Goal: Check status: Check status

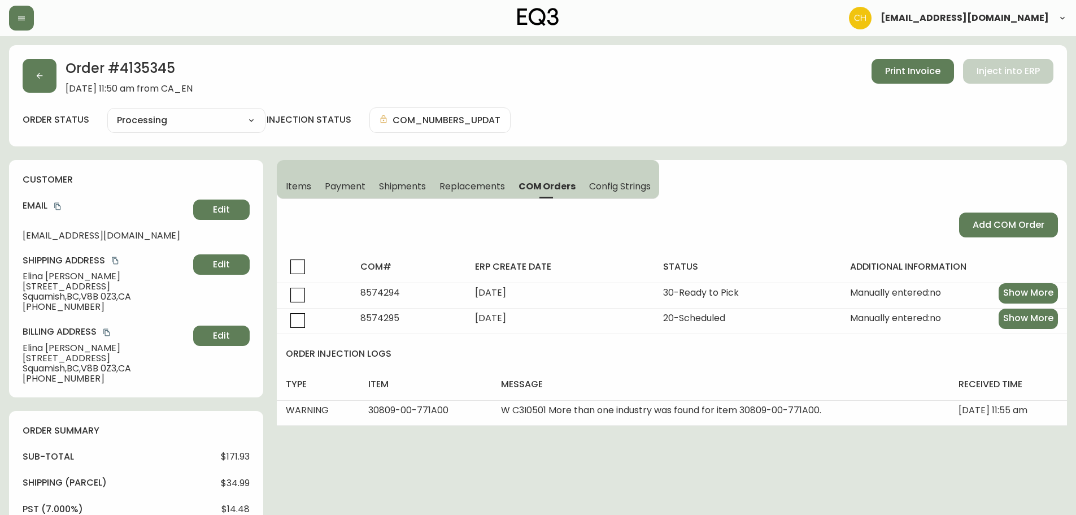
select select "PROCESSING"
click at [38, 76] on icon "button" at bounding box center [40, 76] width 6 height 6
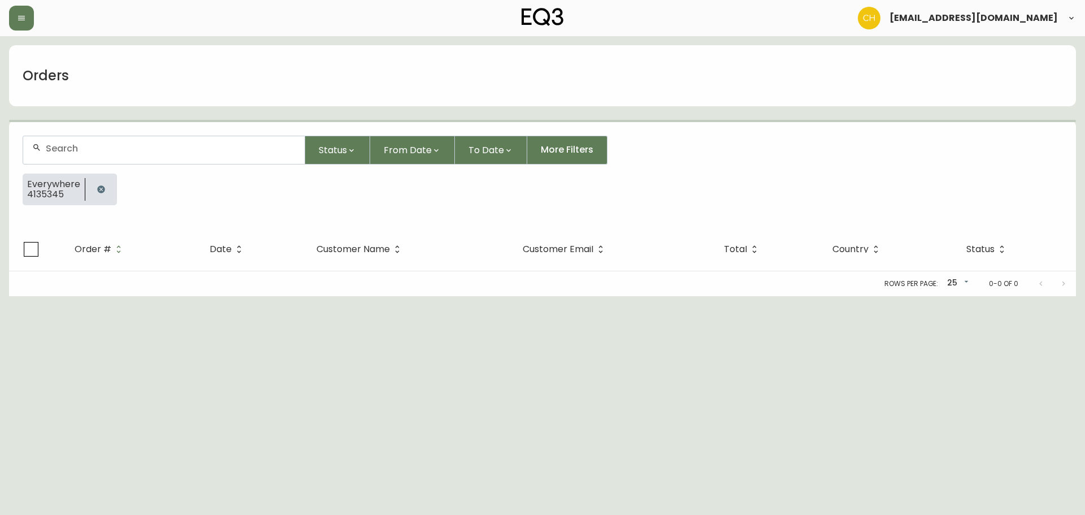
click at [60, 152] on input "text" at bounding box center [171, 148] width 250 height 11
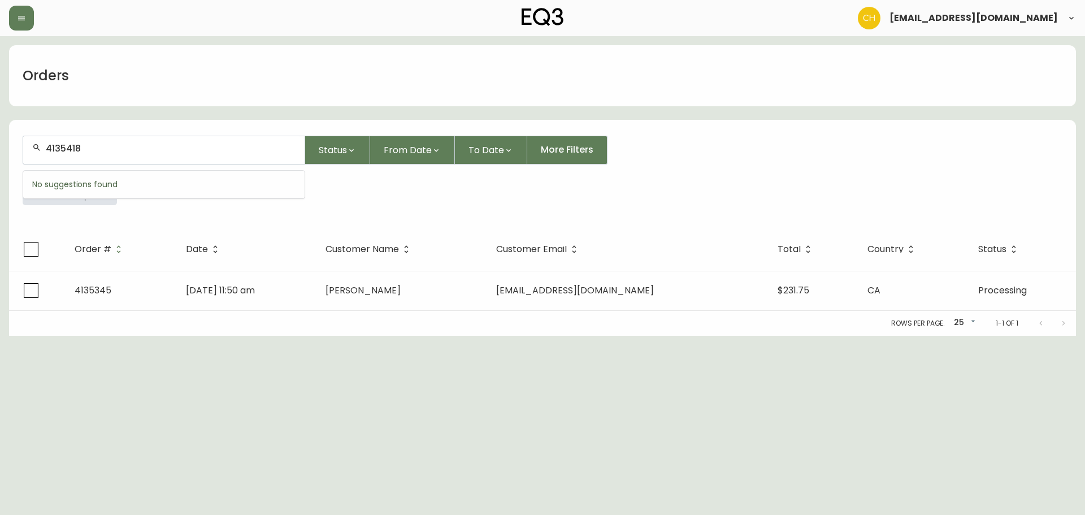
type input "4135418"
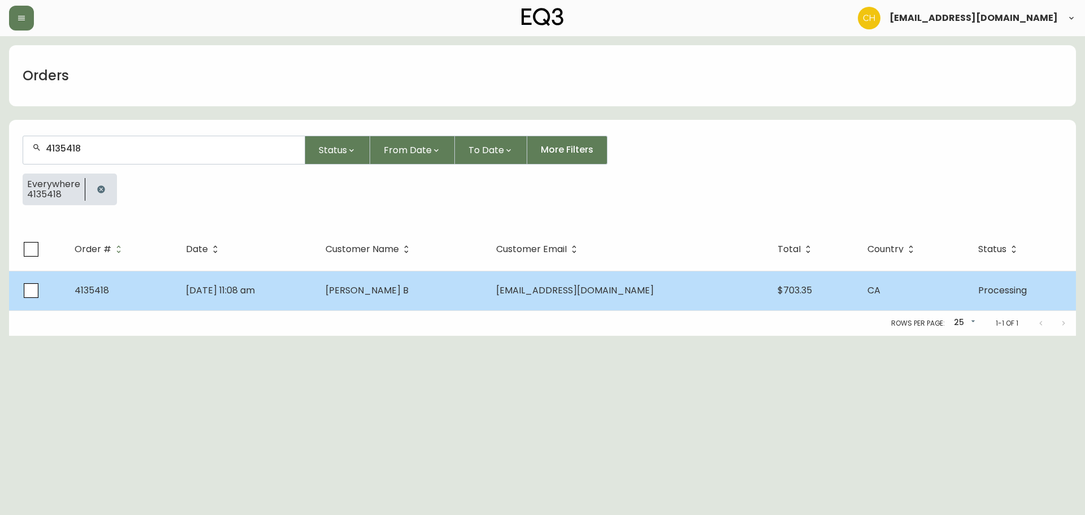
click at [391, 289] on span "[PERSON_NAME] B" at bounding box center [366, 290] width 83 height 13
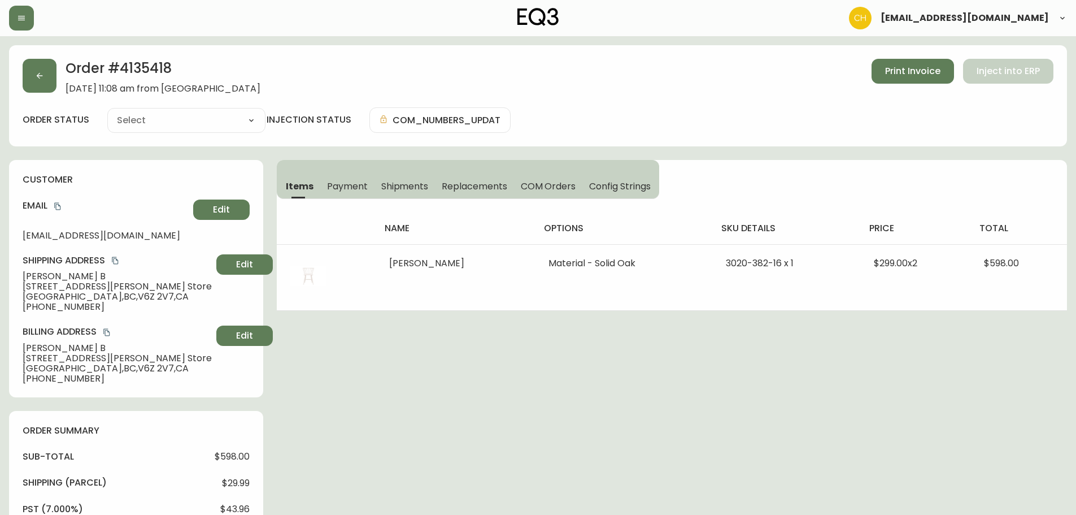
type input "Processing"
select select "PROCESSING"
click at [50, 82] on button "button" at bounding box center [40, 76] width 34 height 34
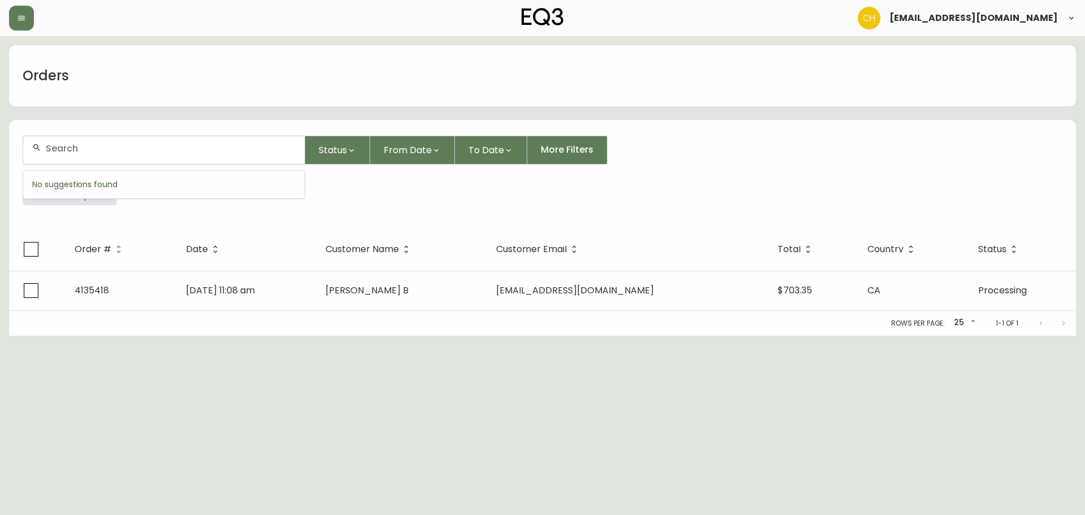
click at [67, 143] on input "text" at bounding box center [171, 148] width 250 height 11
type input "4"
click at [116, 153] on input "text" at bounding box center [171, 148] width 250 height 11
type input "4135426"
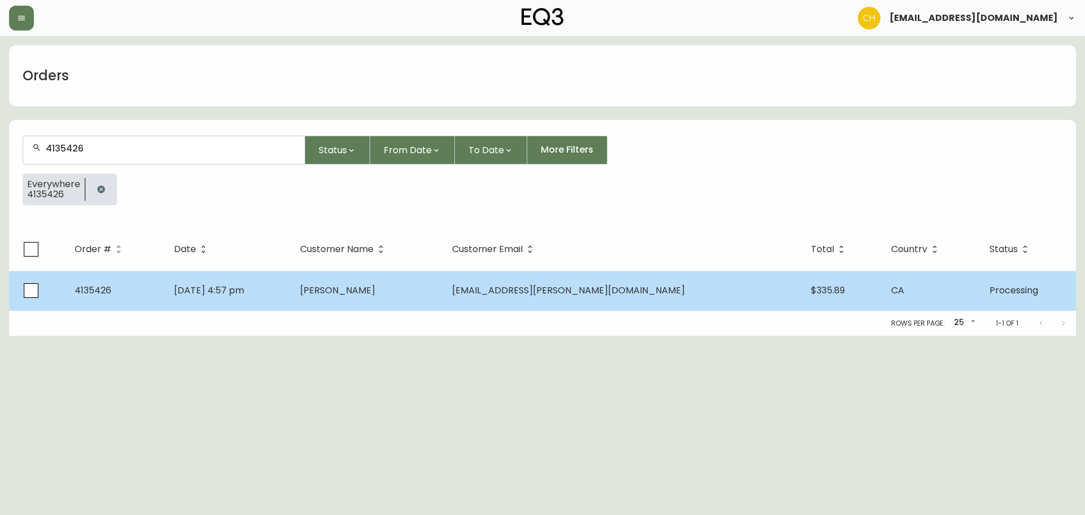
click at [425, 299] on td "[PERSON_NAME]" at bounding box center [367, 291] width 152 height 40
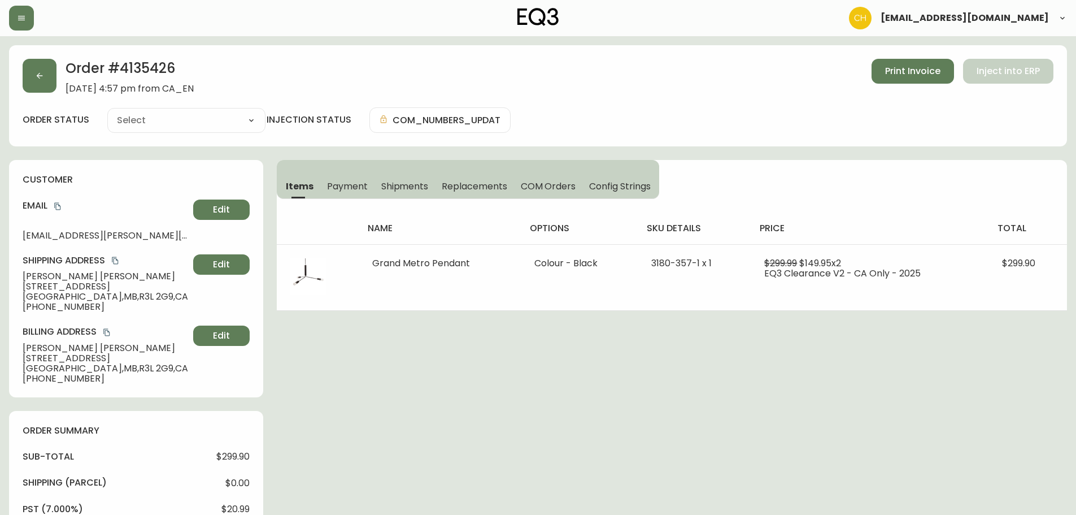
type input "Processing"
select select "PROCESSING"
click at [43, 77] on icon "button" at bounding box center [39, 75] width 9 height 9
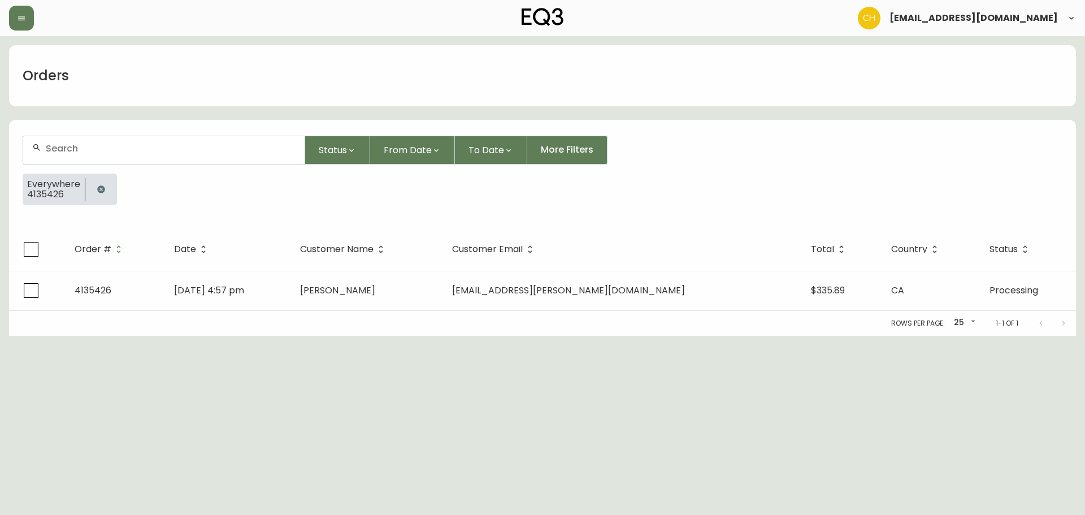
click at [65, 144] on div at bounding box center [163, 150] width 281 height 28
type input "4135428"
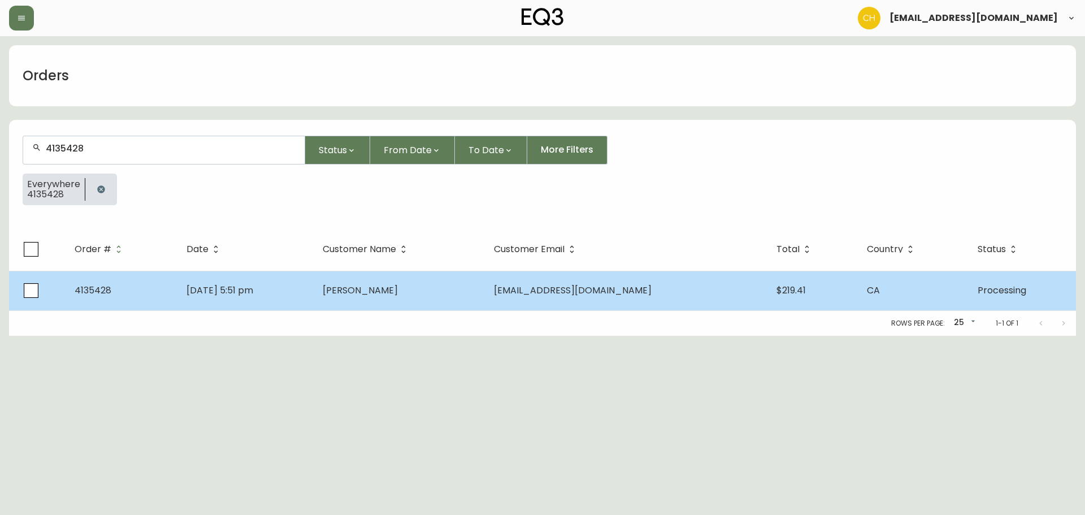
click at [314, 278] on td "[DATE] 5:51 pm" at bounding box center [245, 291] width 136 height 40
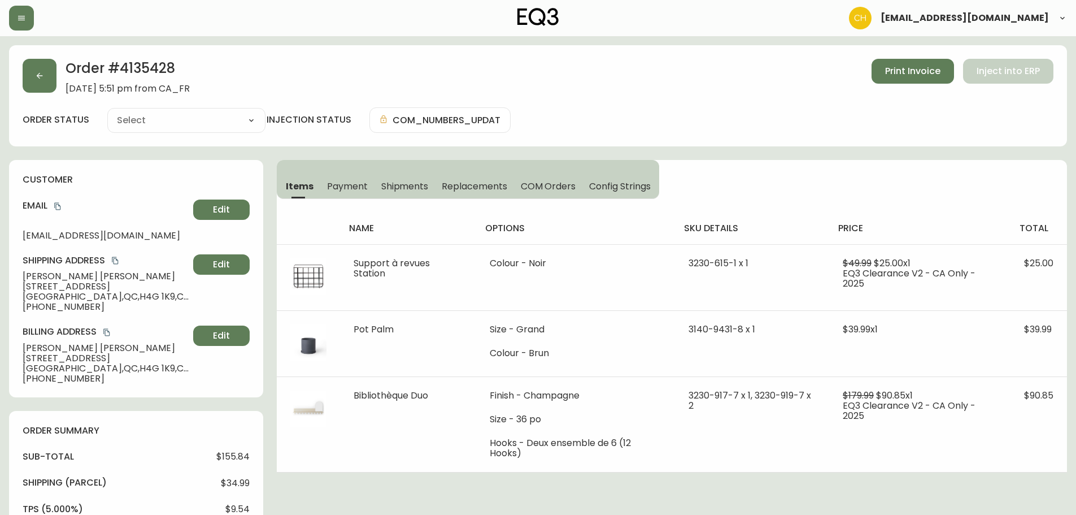
type input "Processing"
select select "PROCESSING"
click at [50, 83] on button "button" at bounding box center [40, 76] width 34 height 34
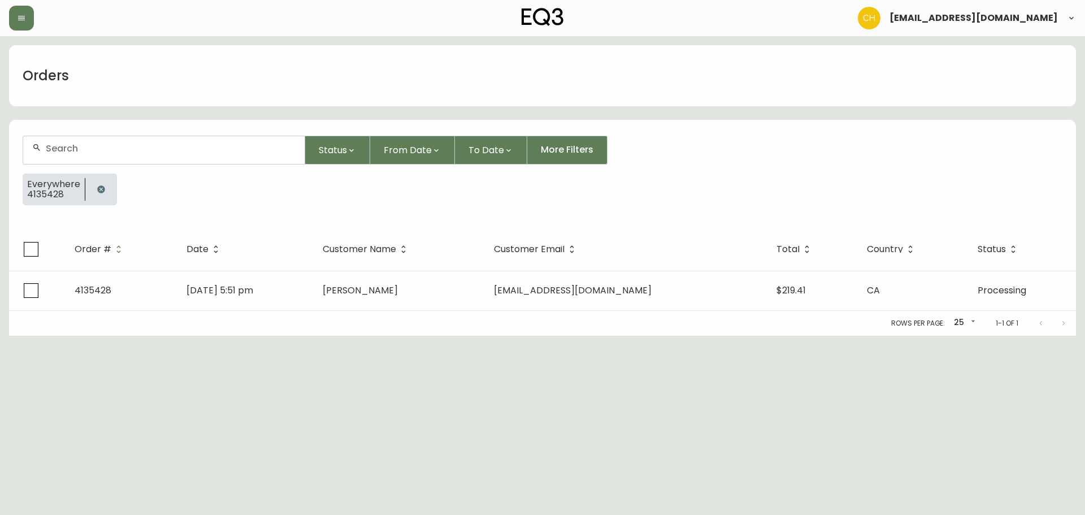
click at [67, 146] on input "text" at bounding box center [171, 148] width 250 height 11
type input "4135416"
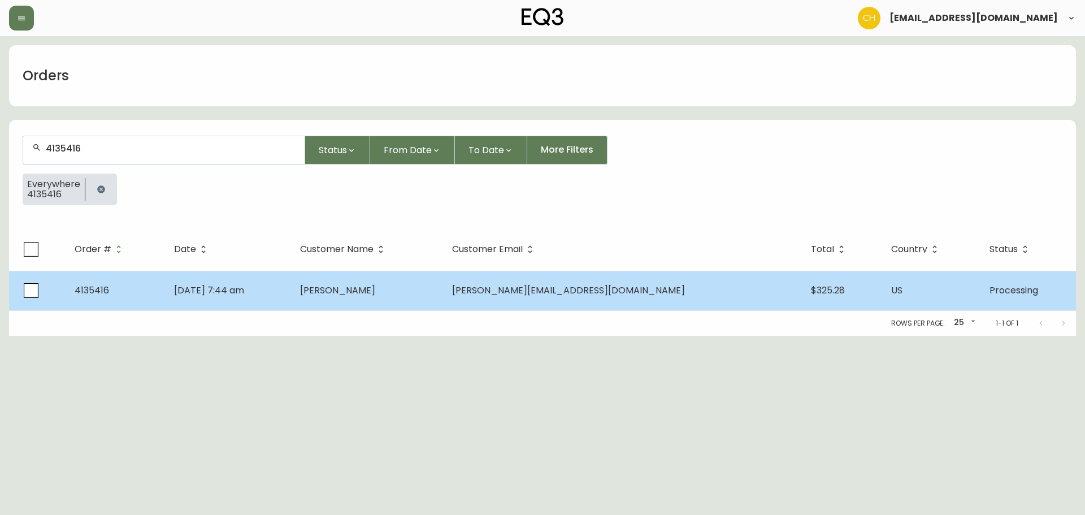
click at [382, 280] on td "[PERSON_NAME]" at bounding box center [367, 291] width 152 height 40
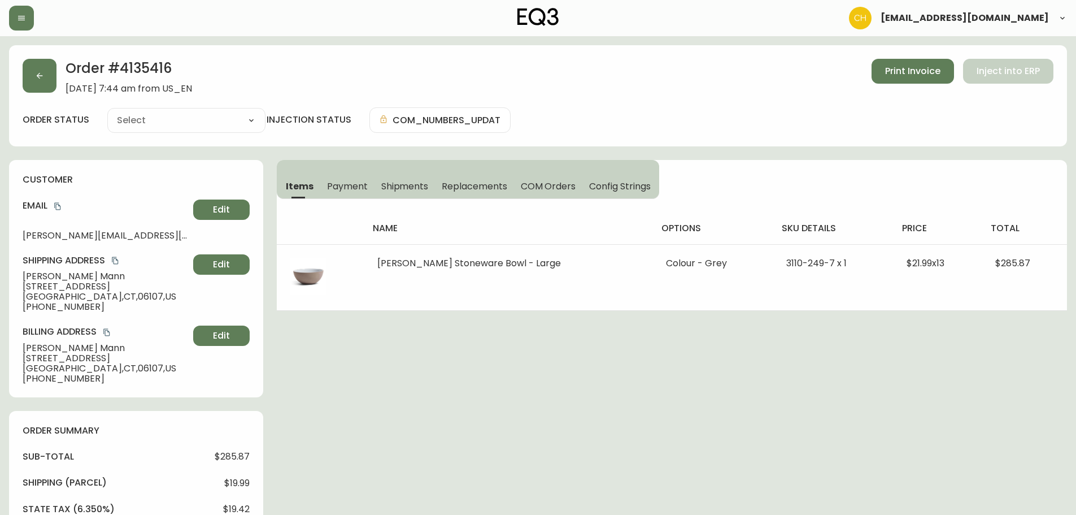
type input "Processing"
select select "PROCESSING"
